Goal: Task Accomplishment & Management: Complete application form

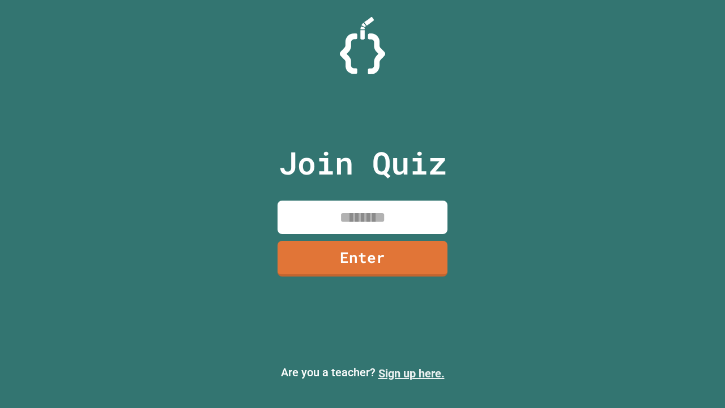
click at [411, 373] on link "Sign up here." at bounding box center [411, 373] width 66 height 14
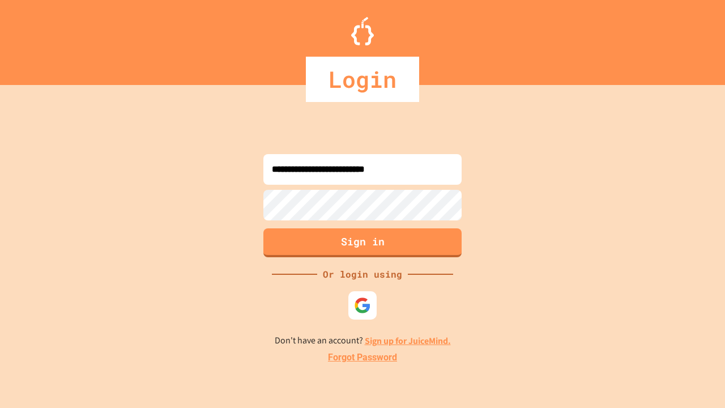
type input "**********"
